Goal: Task Accomplishment & Management: Use online tool/utility

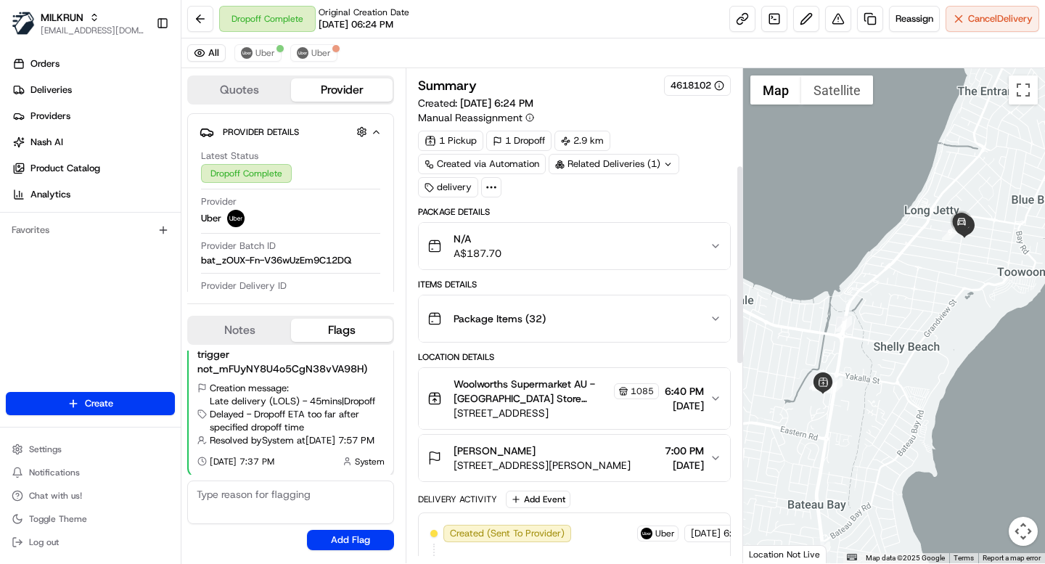
scroll to position [730, 0]
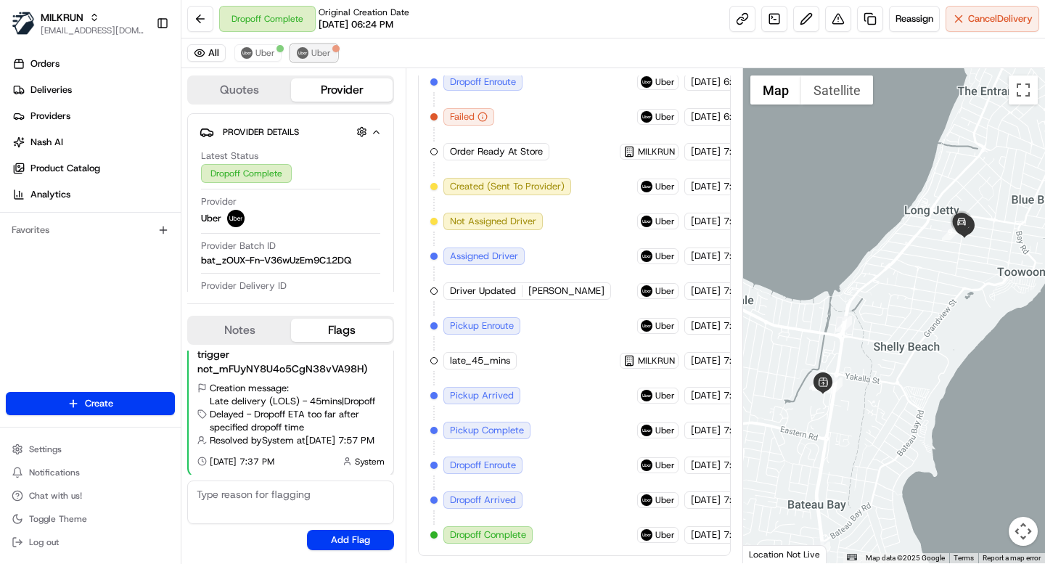
click at [319, 57] on span "Uber" at bounding box center [321, 53] width 20 height 12
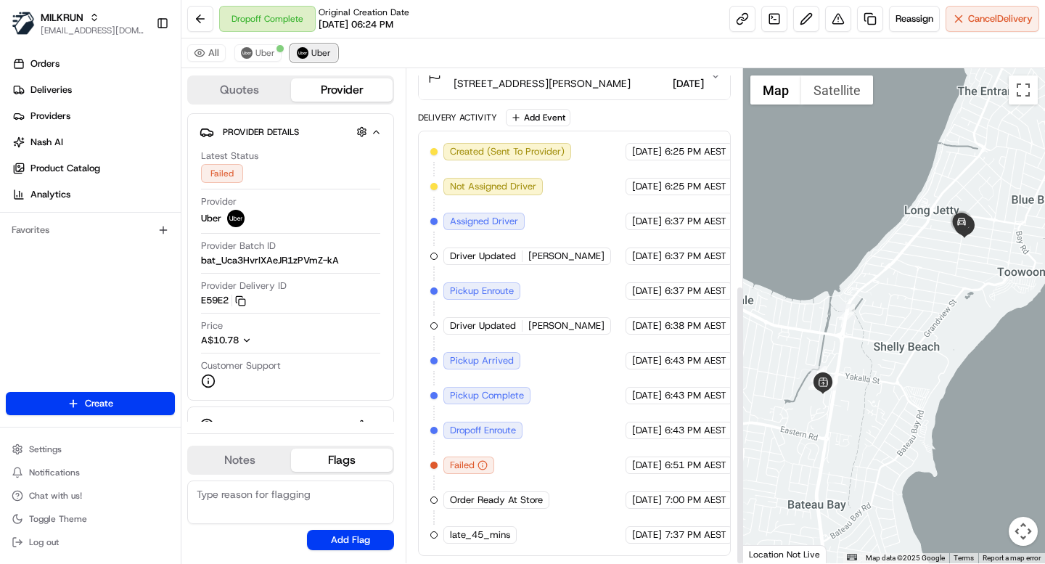
scroll to position [382, 0]
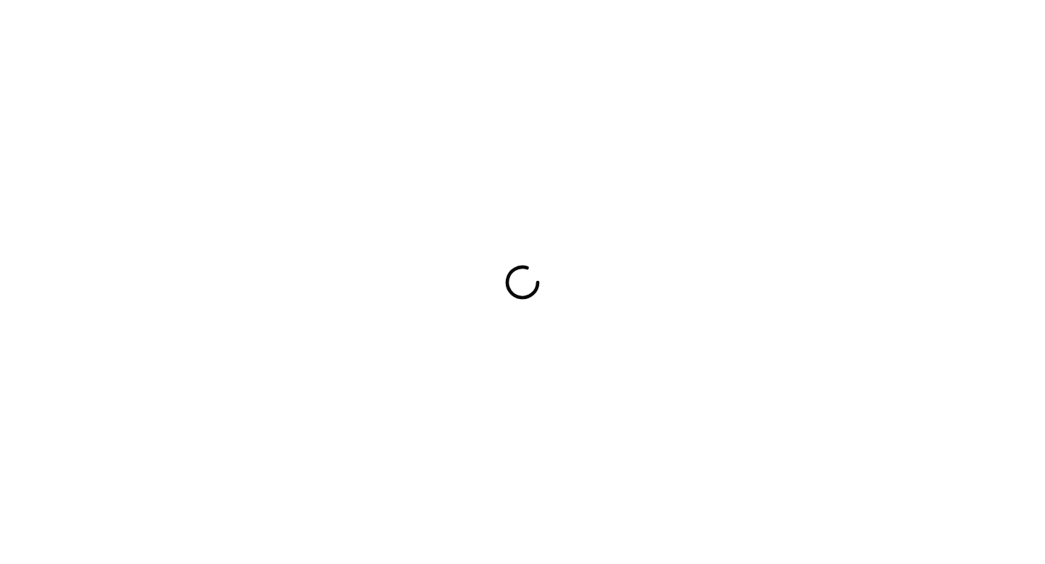
click at [428, 205] on div at bounding box center [522, 282] width 1045 height 564
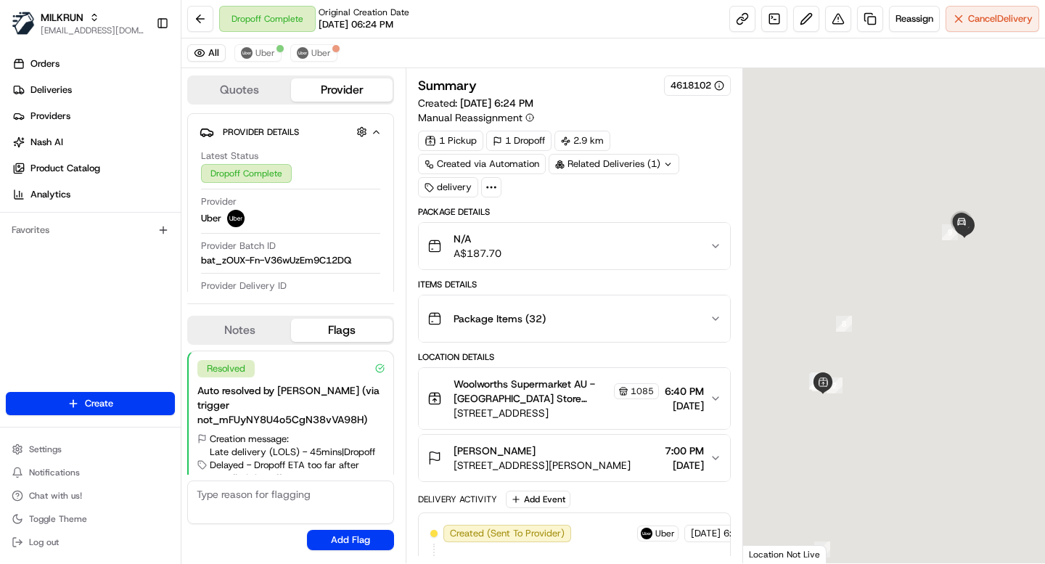
scroll to position [51, 0]
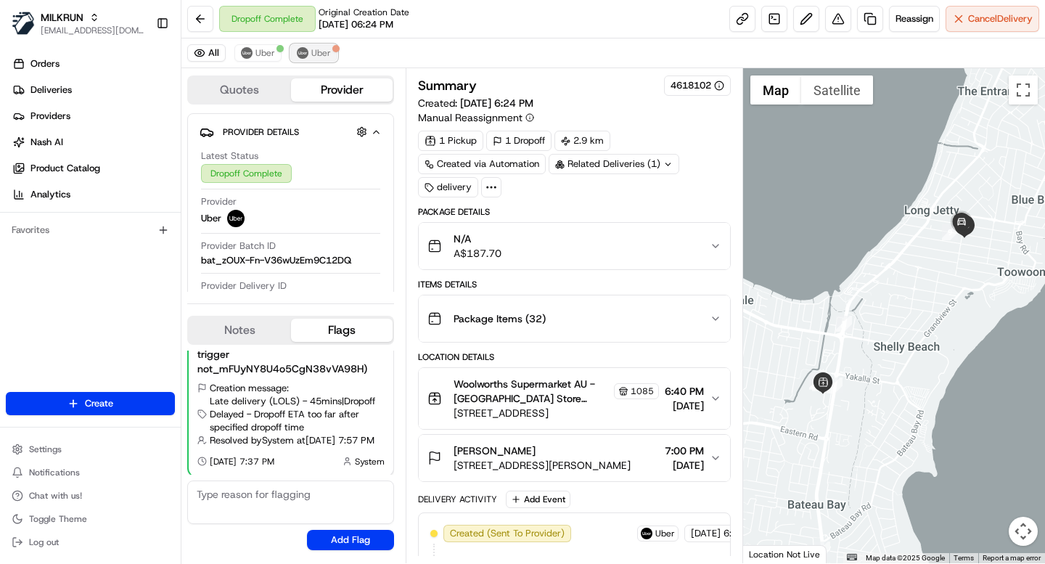
click at [316, 52] on span "Uber" at bounding box center [321, 53] width 20 height 12
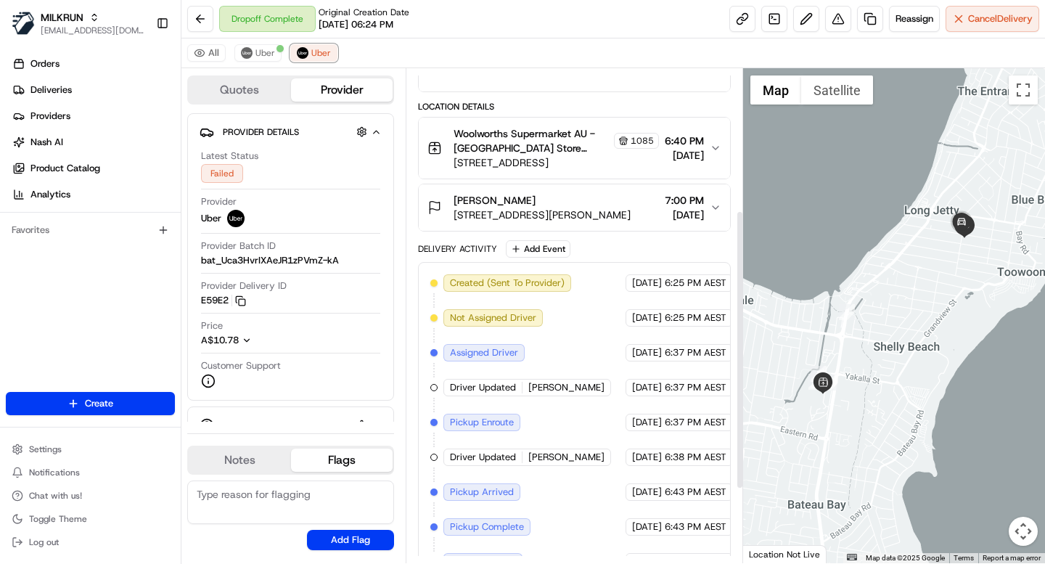
scroll to position [382, 0]
